Goal: Transaction & Acquisition: Purchase product/service

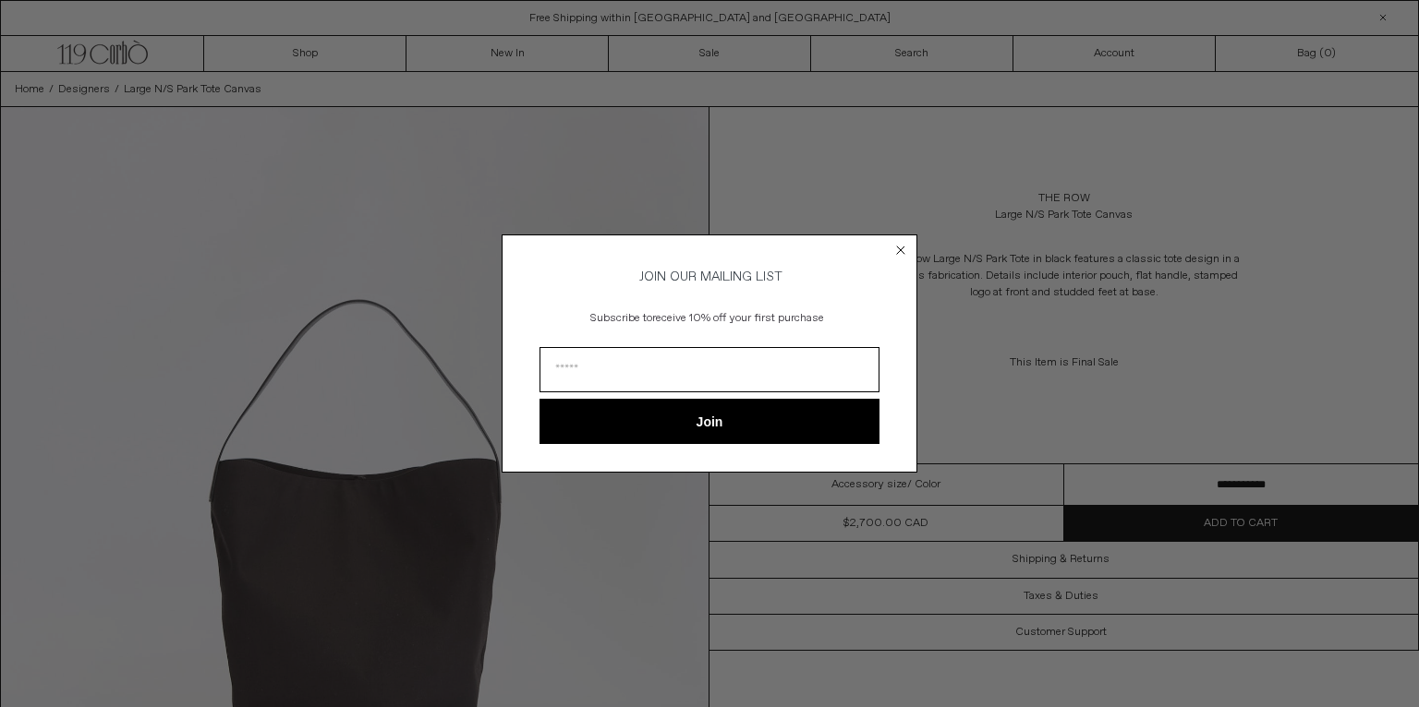
click at [900, 241] on circle "Close dialog" at bounding box center [901, 250] width 18 height 18
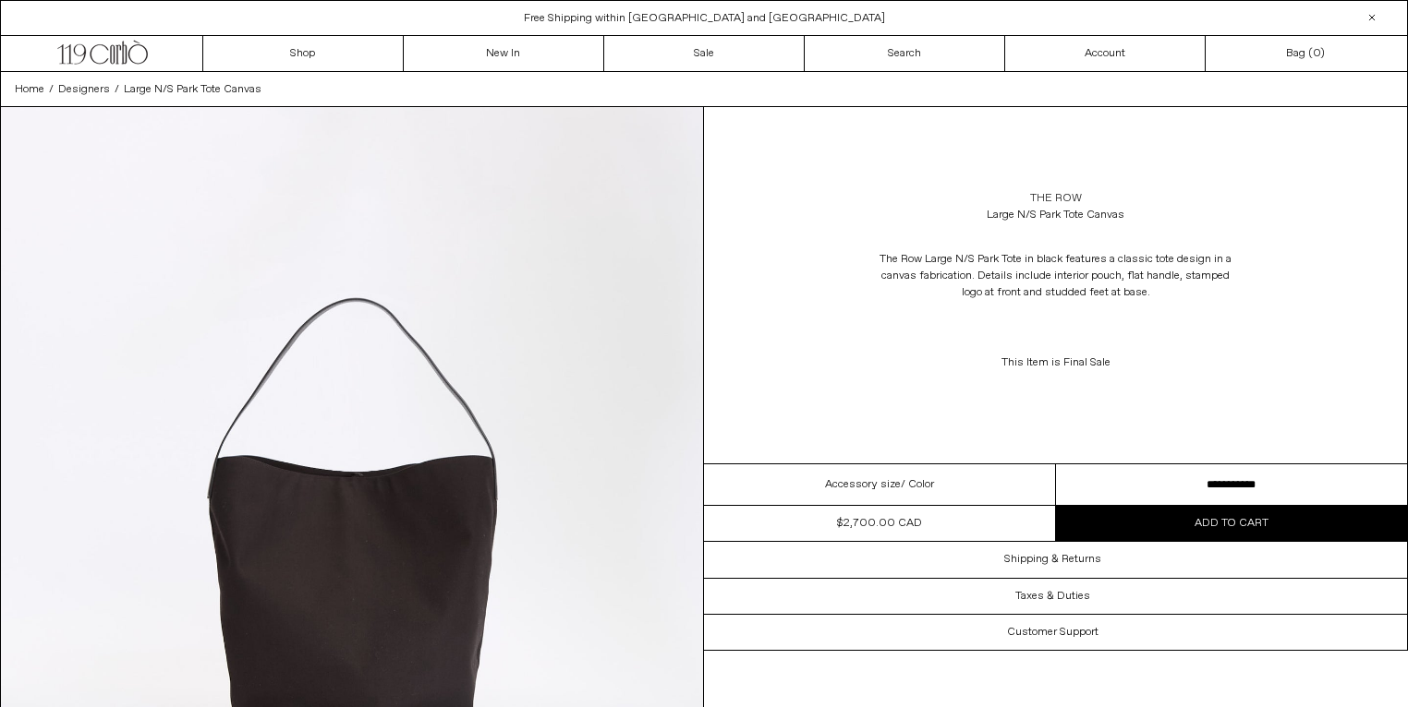
click at [1058, 207] on link "The Row" at bounding box center [1056, 198] width 52 height 17
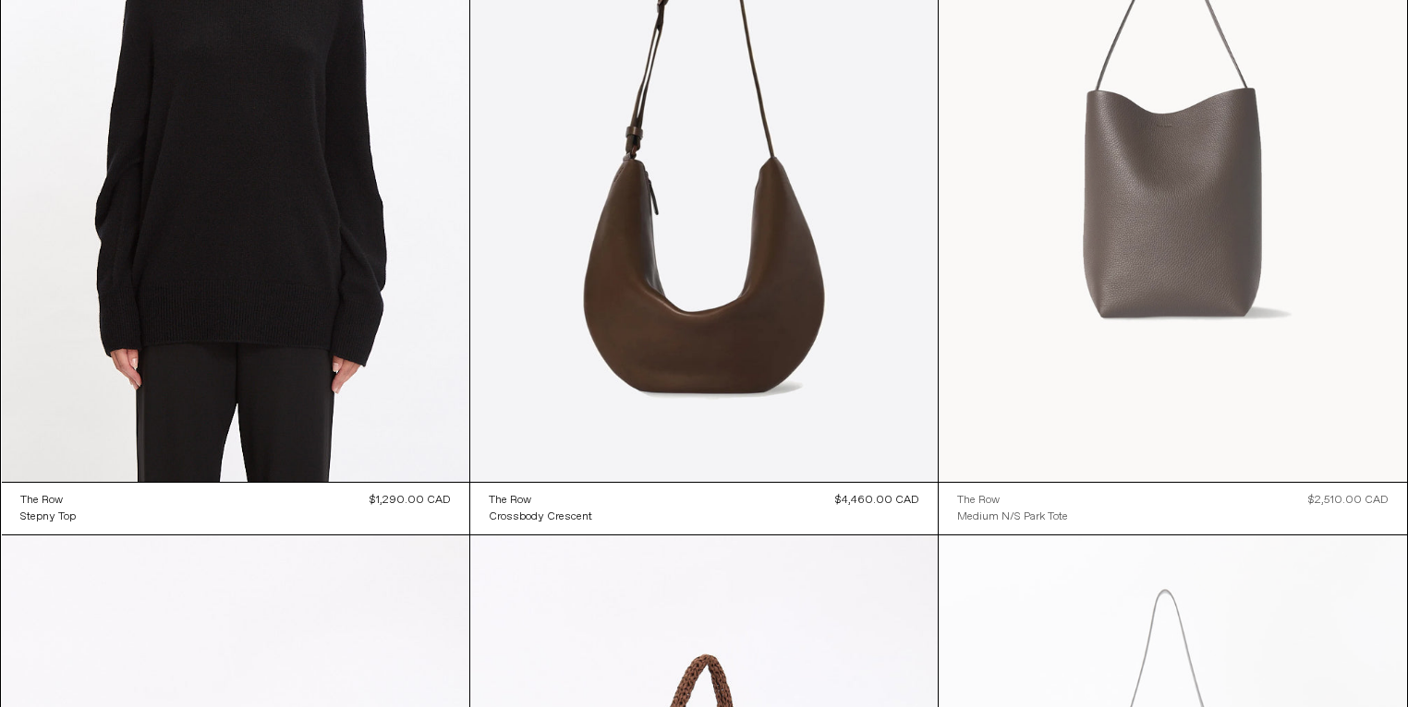
scroll to position [7183, 0]
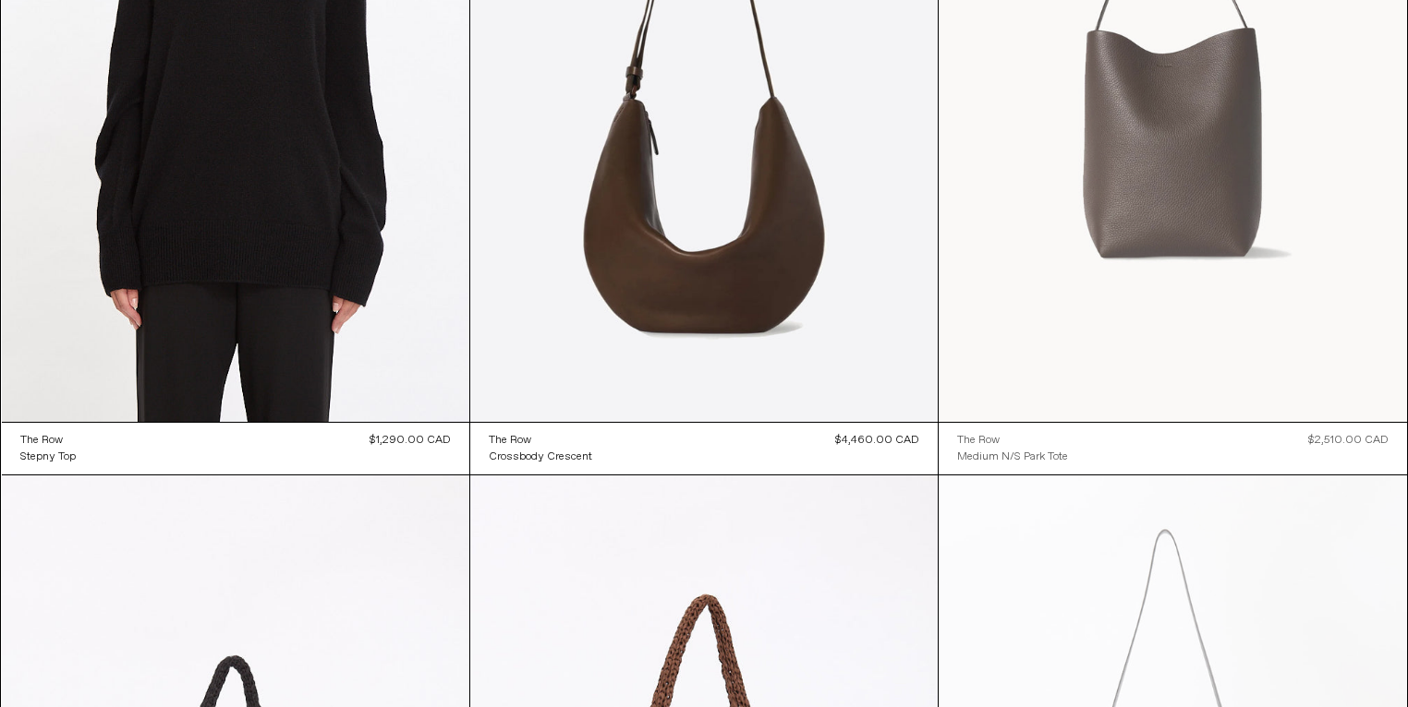
click at [1165, 275] on at bounding box center [1171, 72] width 467 height 702
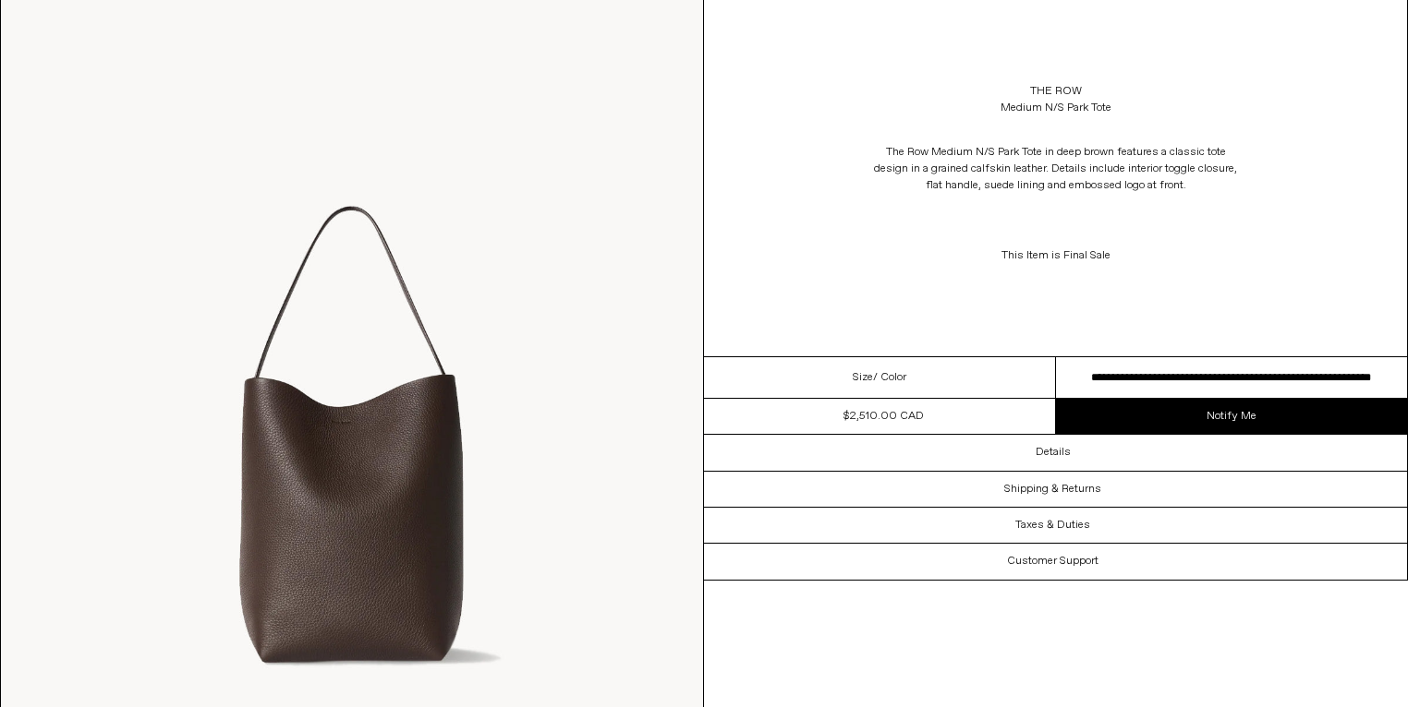
scroll to position [118, 0]
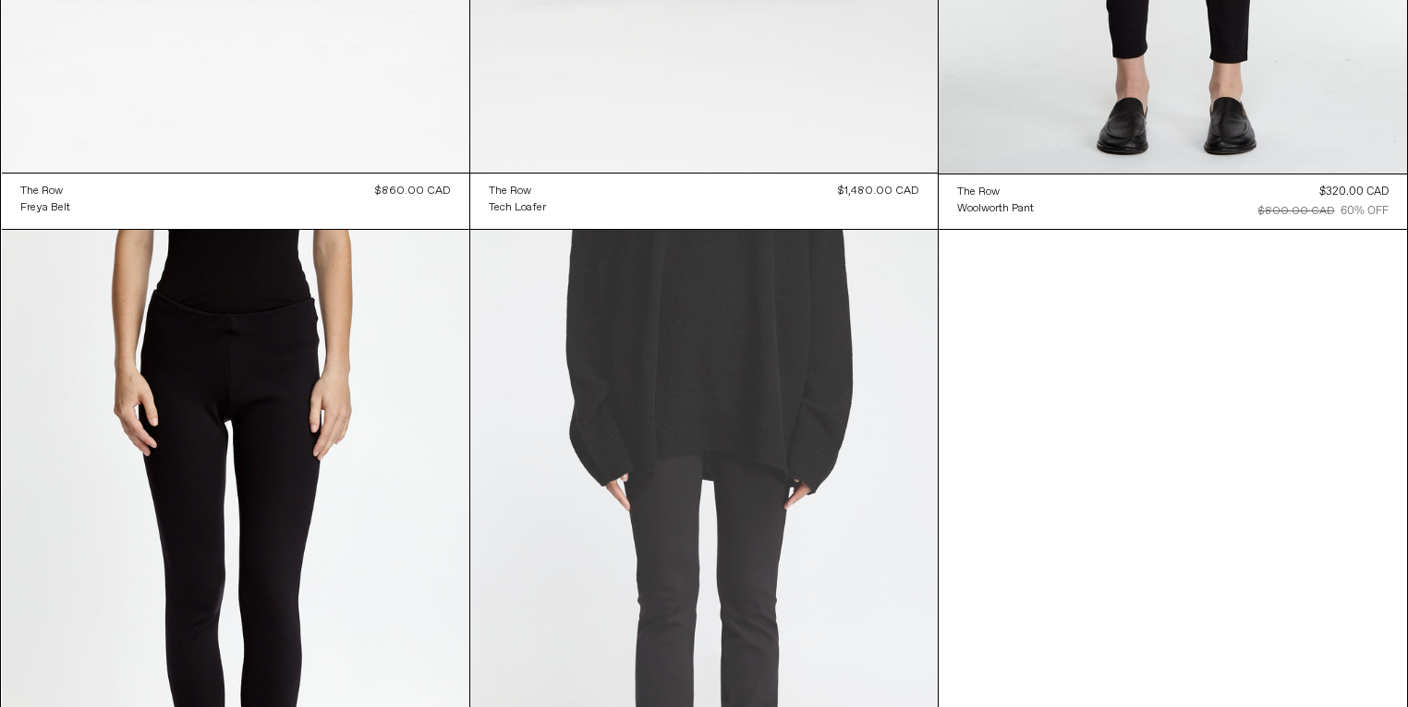
scroll to position [26075, 0]
